Goal: Navigation & Orientation: Find specific page/section

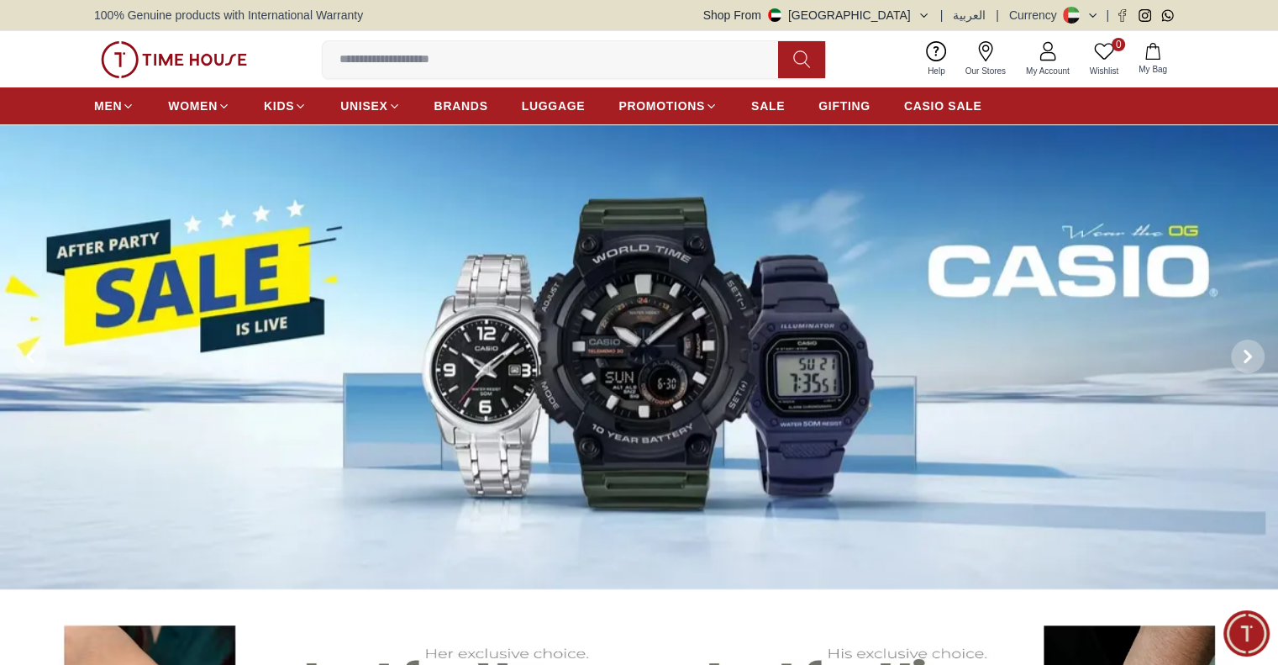
click at [691, 50] on input at bounding box center [557, 60] width 469 height 34
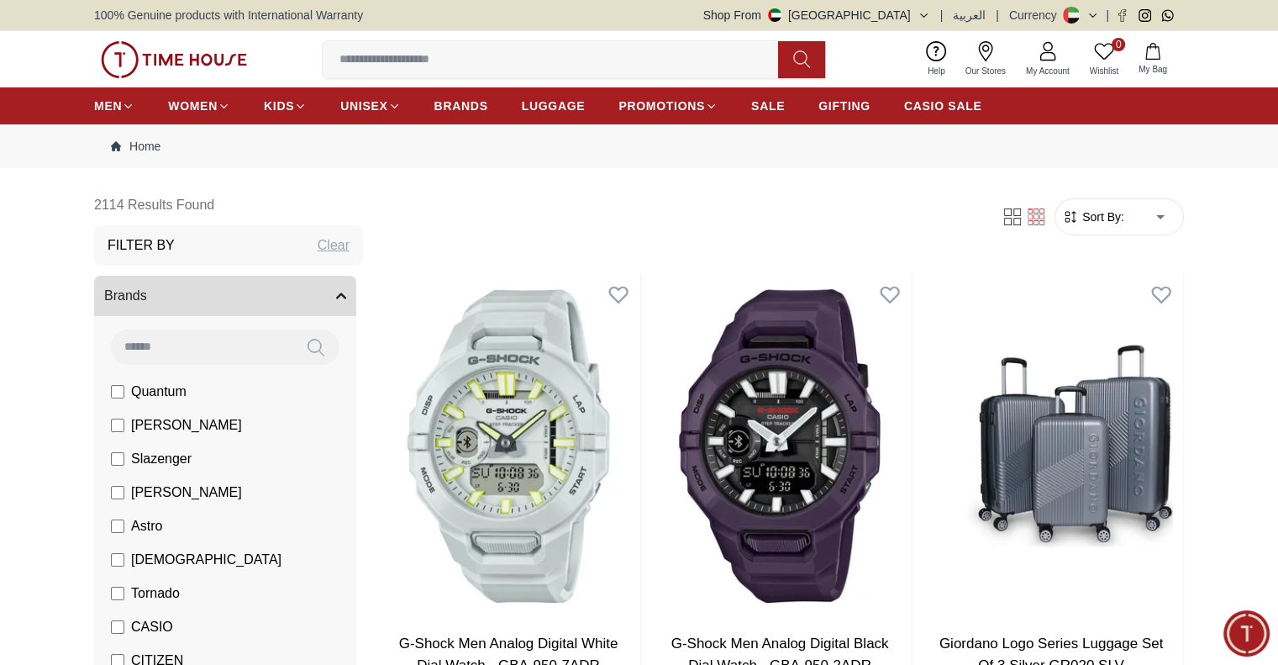
click at [711, 48] on input at bounding box center [557, 60] width 469 height 34
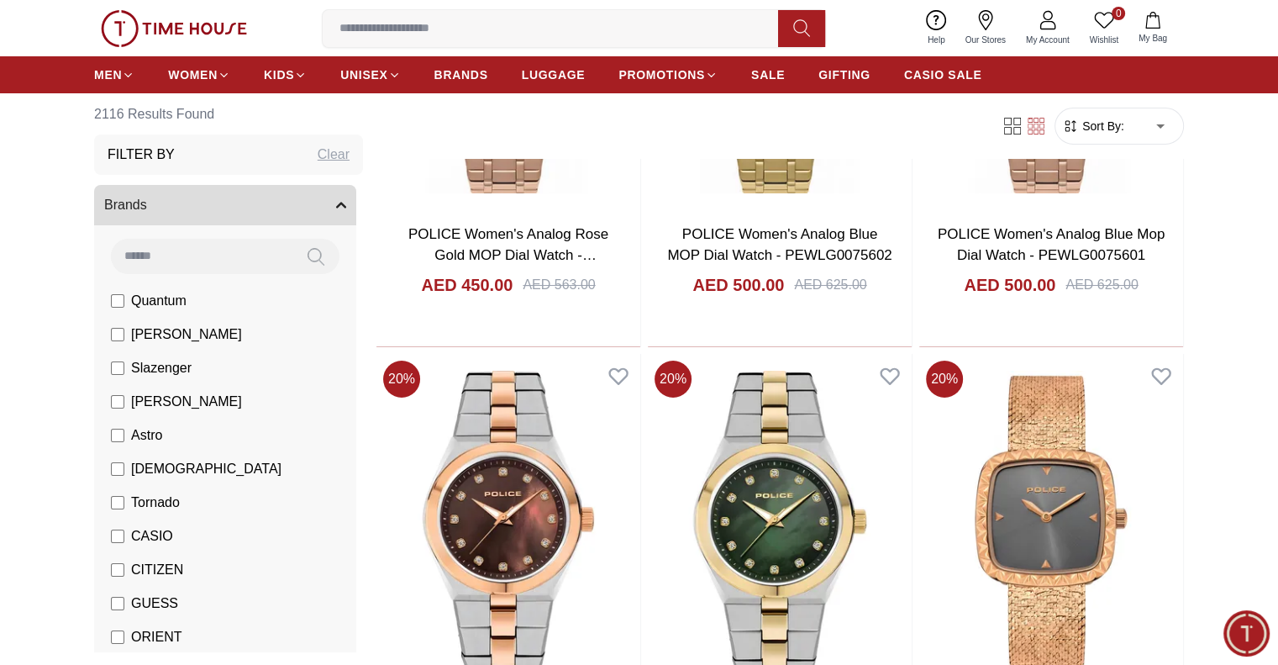
scroll to position [6217, 0]
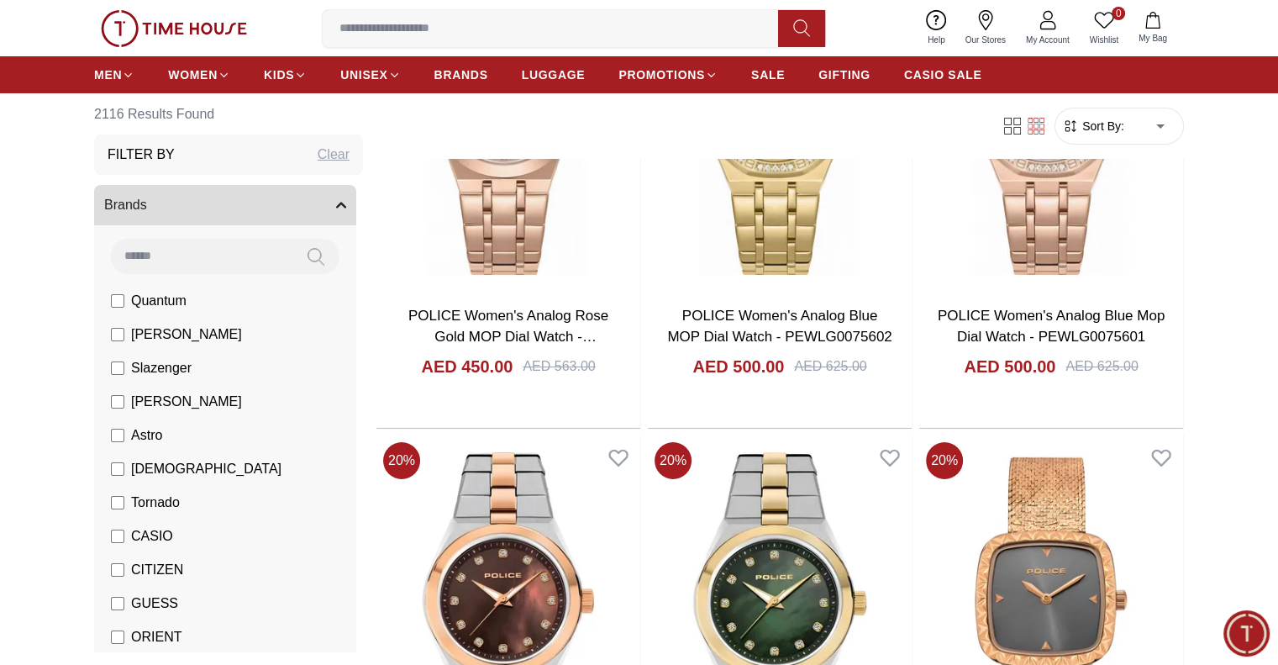
scroll to position [719, 0]
